Goal: Task Accomplishment & Management: Complete application form

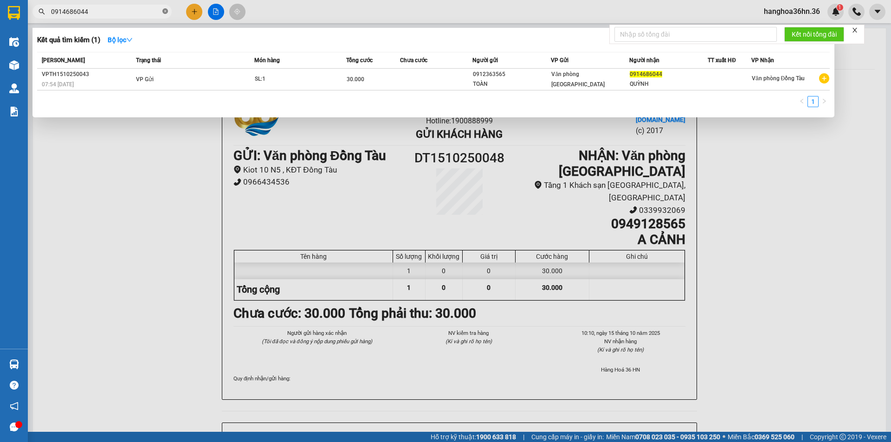
click at [164, 11] on icon "close-circle" at bounding box center [166, 11] width 6 height 6
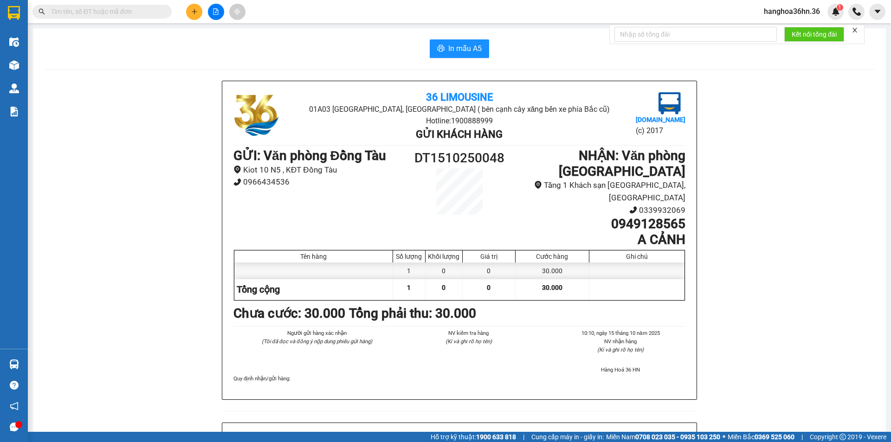
click at [203, 10] on div at bounding box center [216, 12] width 70 height 16
click at [199, 12] on button at bounding box center [194, 12] width 16 height 16
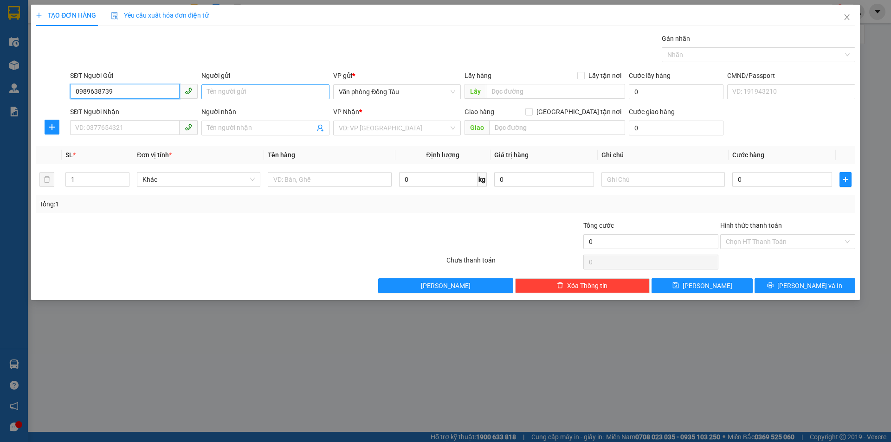
type input "0989638739"
click at [228, 91] on input "Người gửi" at bounding box center [266, 92] width 128 height 15
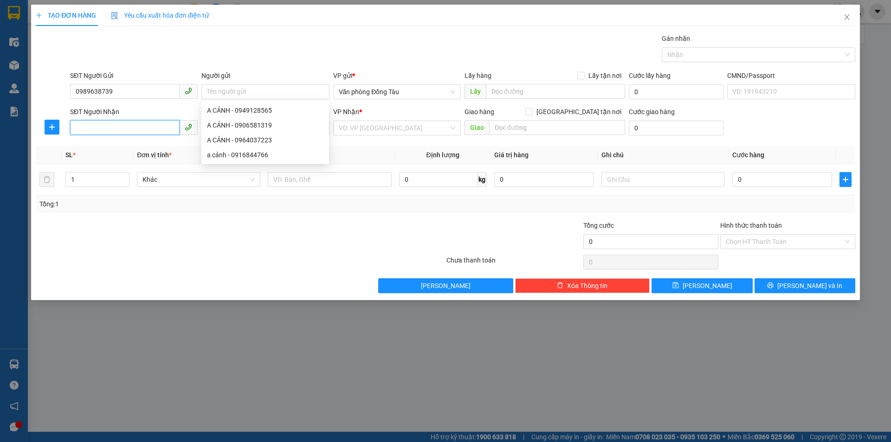
click at [106, 132] on input "SĐT Người Nhận" at bounding box center [125, 127] width 110 height 15
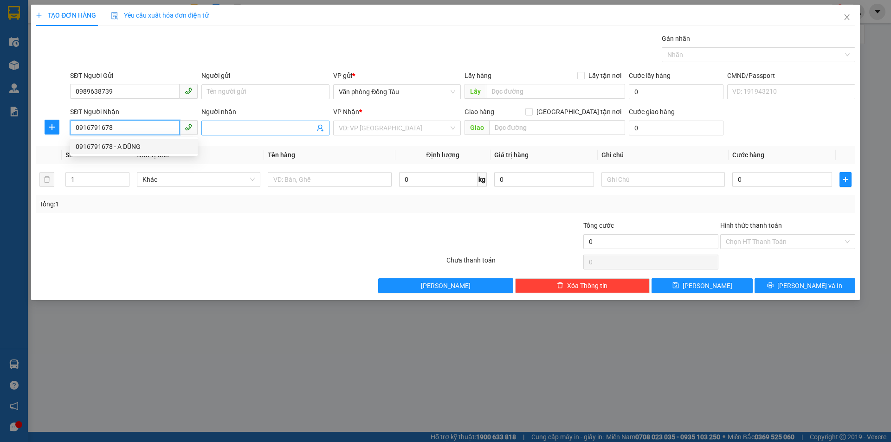
type input "0916791678"
click at [261, 125] on input "Người nhận" at bounding box center [260, 128] width 107 height 10
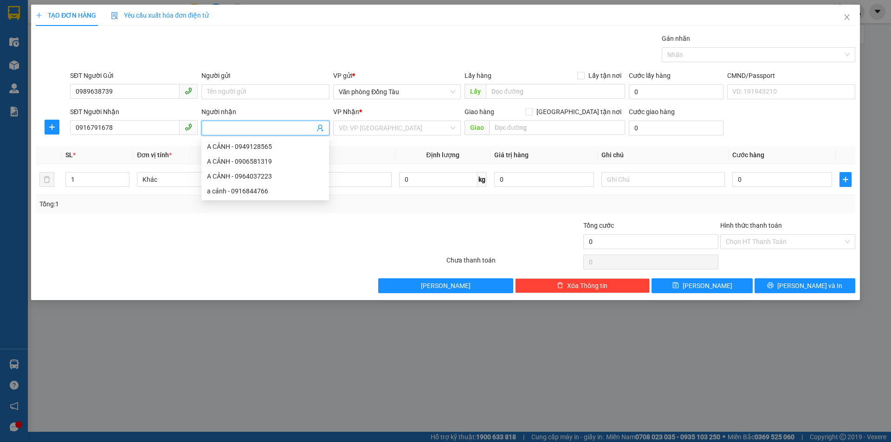
type input "b"
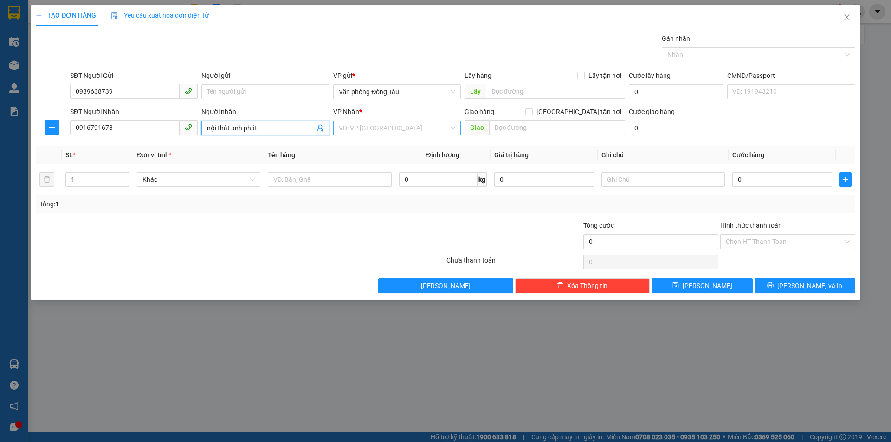
type input "nội thất anh phát"
click at [372, 124] on input "search" at bounding box center [394, 128] width 110 height 14
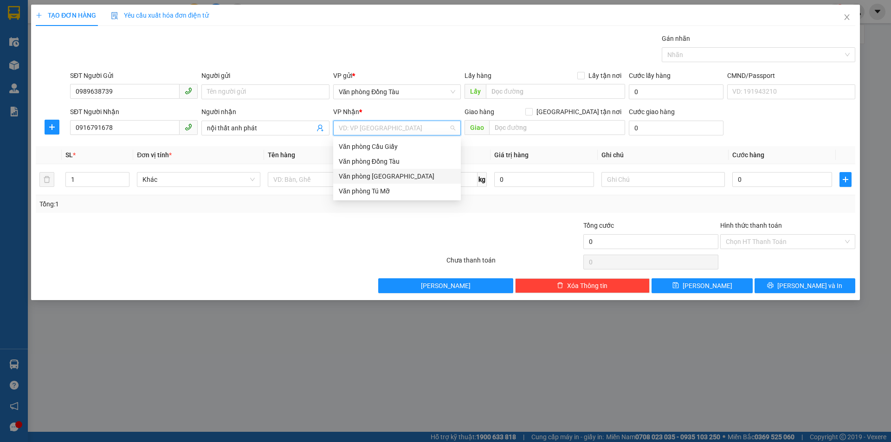
click at [402, 176] on div "Văn phòng [GEOGRAPHIC_DATA]" at bounding box center [397, 176] width 117 height 10
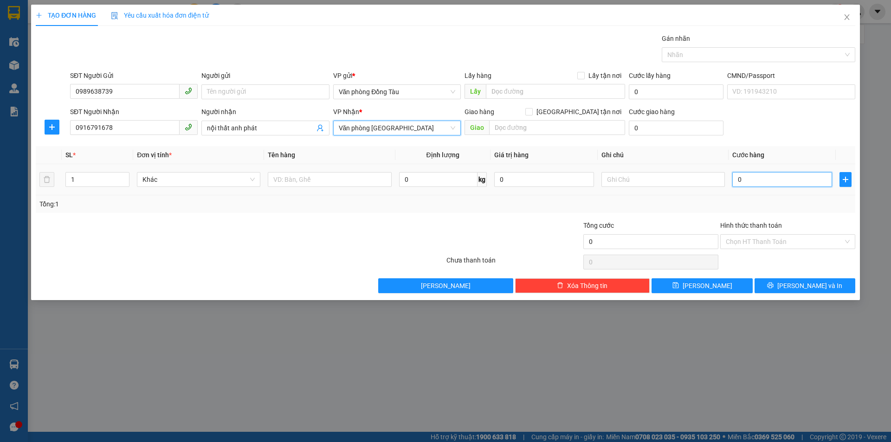
click at [751, 178] on input "0" at bounding box center [783, 179] width 100 height 15
type input "3"
type input "30"
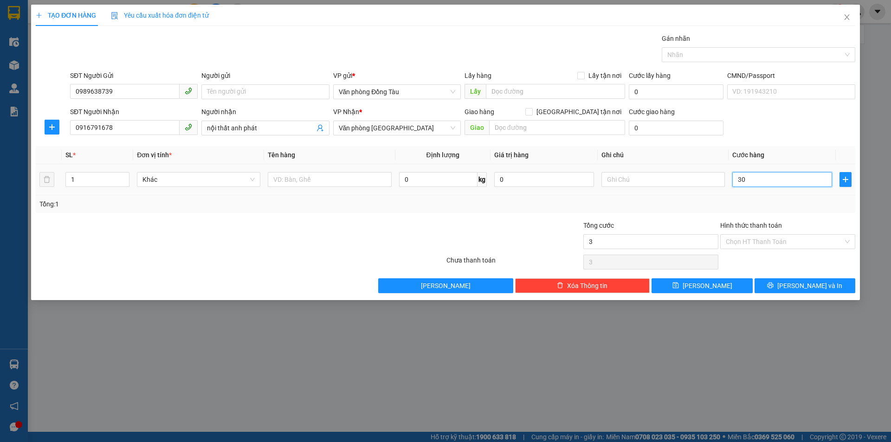
type input "30"
type input "300"
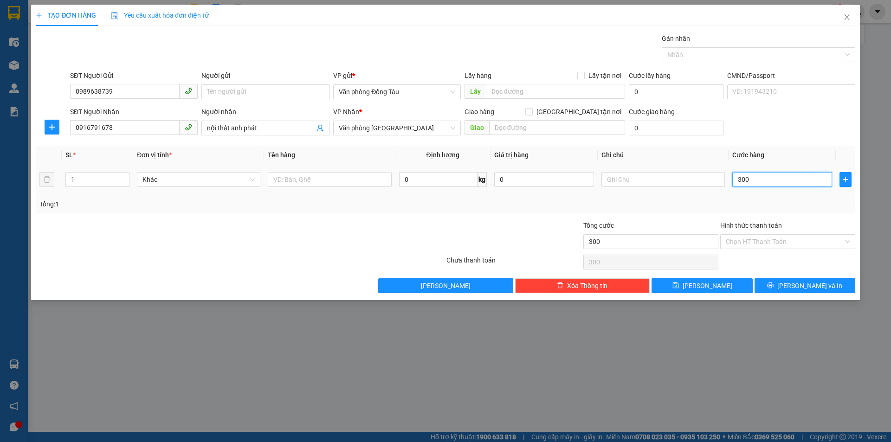
type input "3.000"
type input "30.000"
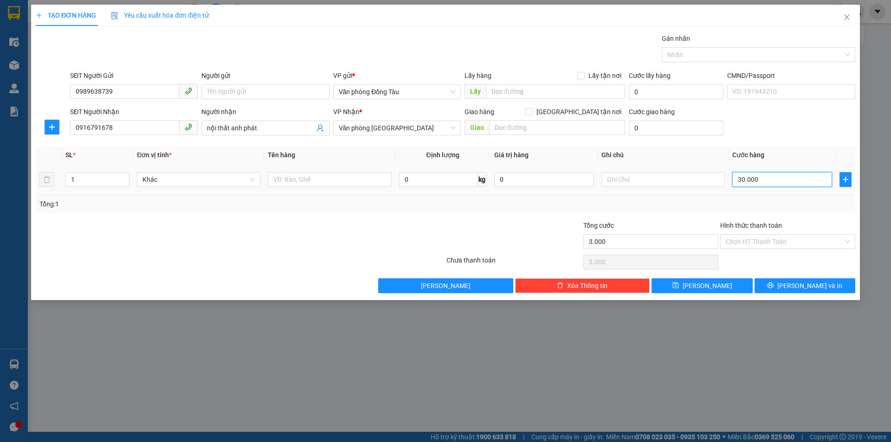
type input "30.000"
click at [815, 285] on span "[PERSON_NAME] và In" at bounding box center [810, 286] width 65 height 10
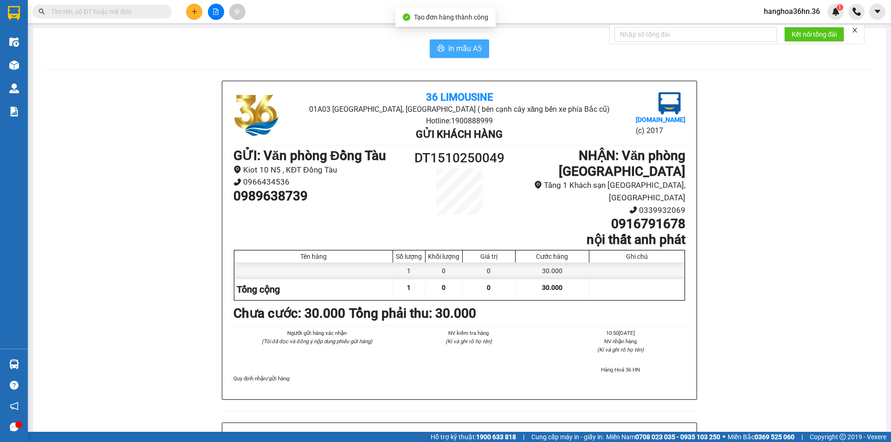
click at [481, 47] on button "In mẫu A5" at bounding box center [459, 48] width 59 height 19
